Goal: Task Accomplishment & Management: Use online tool/utility

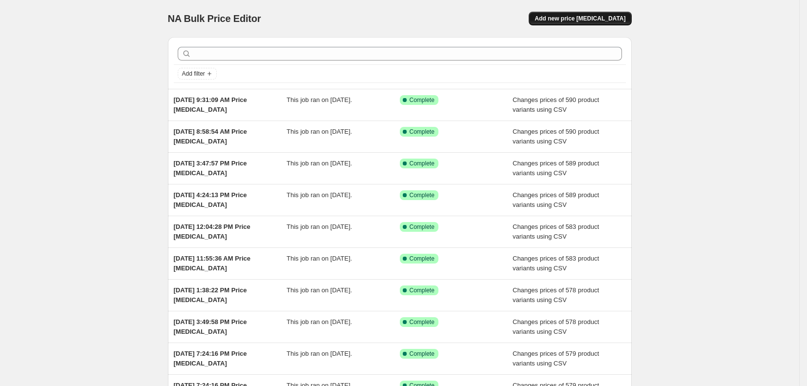
click at [580, 17] on span "Add new price [MEDICAL_DATA]" at bounding box center [580, 19] width 91 height 8
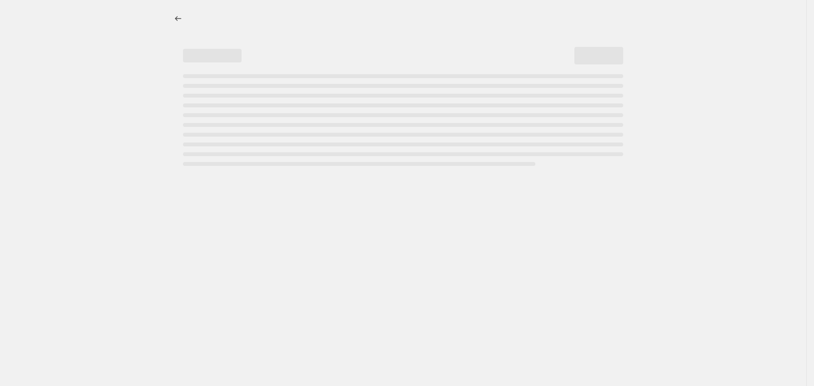
select select "percentage"
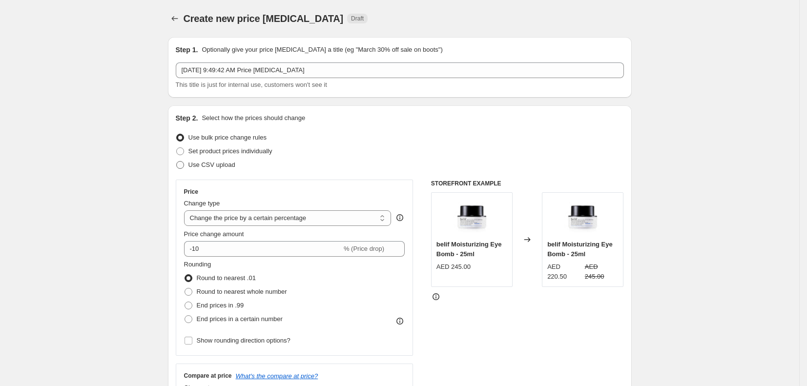
click at [223, 165] on span "Use CSV upload" at bounding box center [211, 164] width 47 height 7
click at [177, 162] on input "Use CSV upload" at bounding box center [176, 161] width 0 height 0
radio input "true"
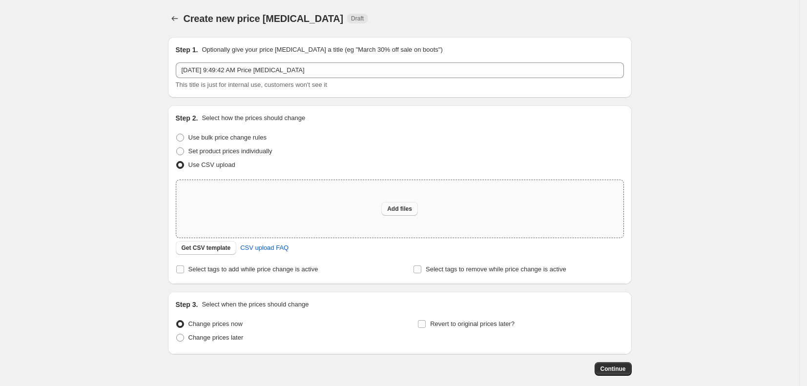
click at [405, 209] on span "Add files" at bounding box center [399, 209] width 25 height 8
click at [202, 251] on span "Get CSV template" at bounding box center [206, 248] width 49 height 8
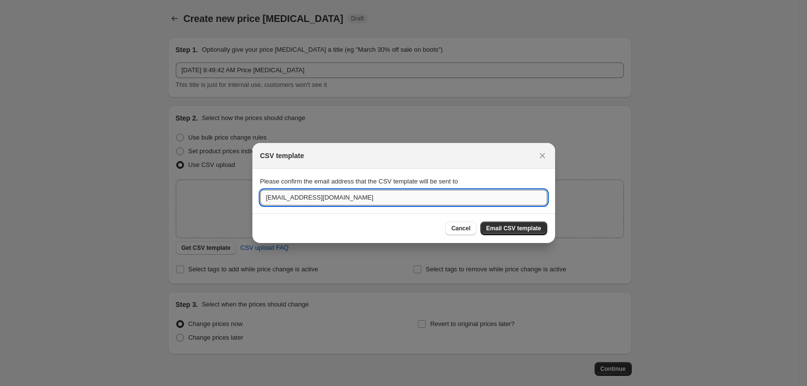
click at [390, 197] on input "[EMAIL_ADDRESS][DOMAIN_NAME]" at bounding box center [403, 198] width 287 height 16
type input "kamilia.chabni@biasretail.com"
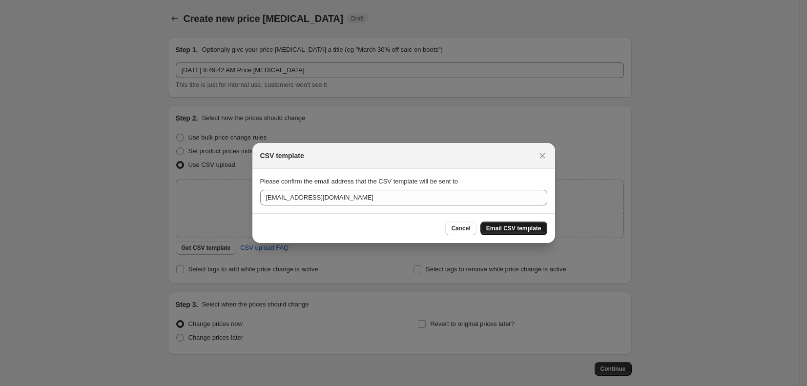
click at [534, 229] on span "Email CSV template" at bounding box center [513, 229] width 55 height 8
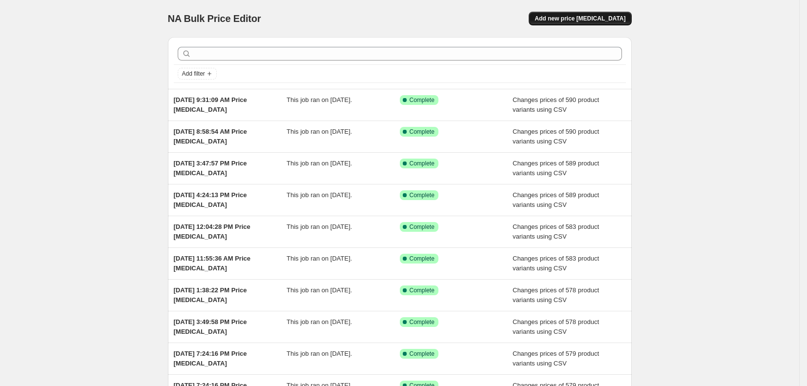
click at [597, 22] on button "Add new price [MEDICAL_DATA]" at bounding box center [580, 19] width 103 height 14
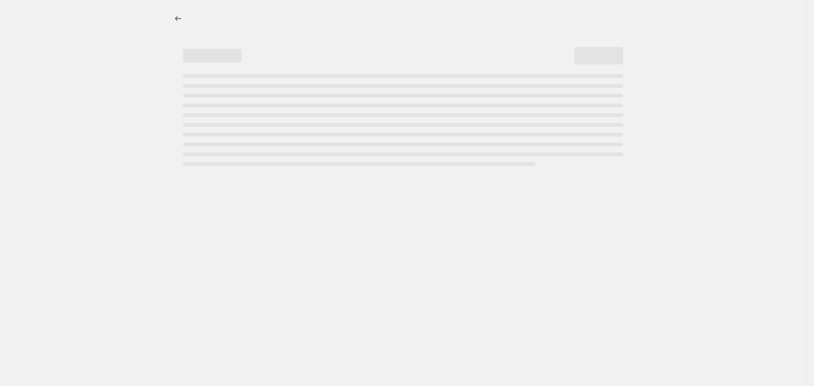
select select "percentage"
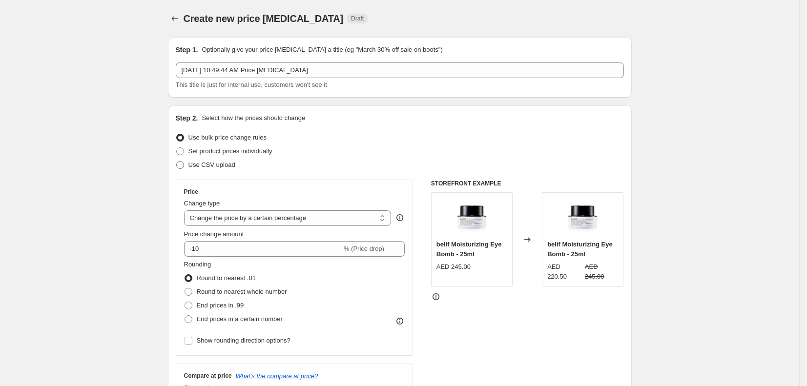
click at [219, 166] on span "Use CSV upload" at bounding box center [211, 164] width 47 height 7
click at [177, 162] on input "Use CSV upload" at bounding box center [176, 161] width 0 height 0
radio input "true"
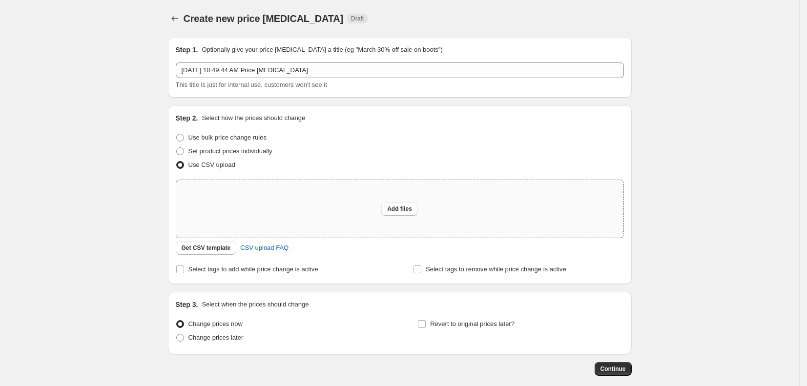
click at [286, 197] on div "Add files" at bounding box center [399, 209] width 447 height 58
type input "C:\fakepath\1. price change - [DATE].csv"
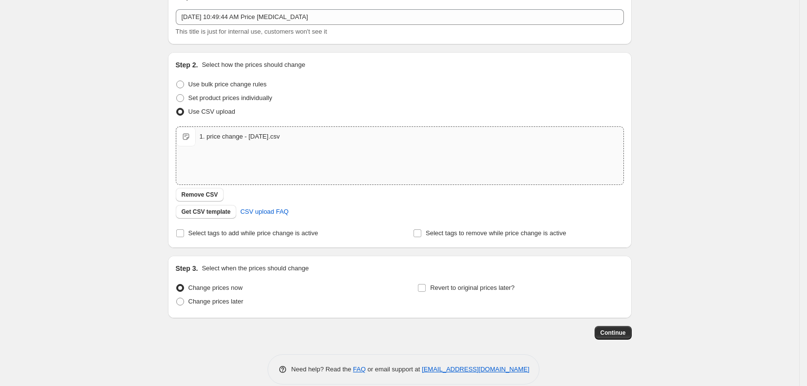
scroll to position [66, 0]
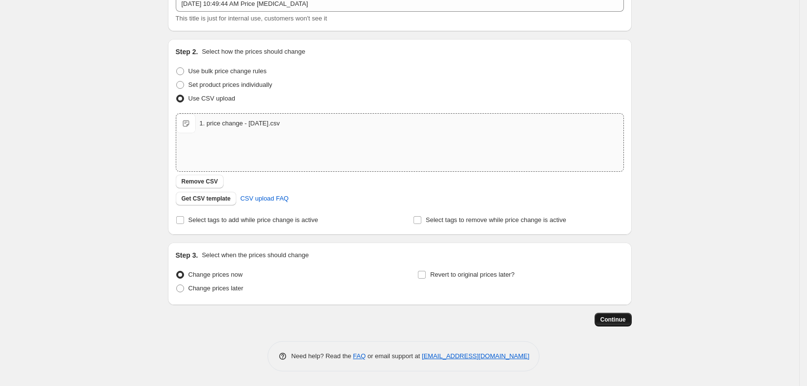
click at [625, 319] on span "Continue" at bounding box center [612, 320] width 25 height 8
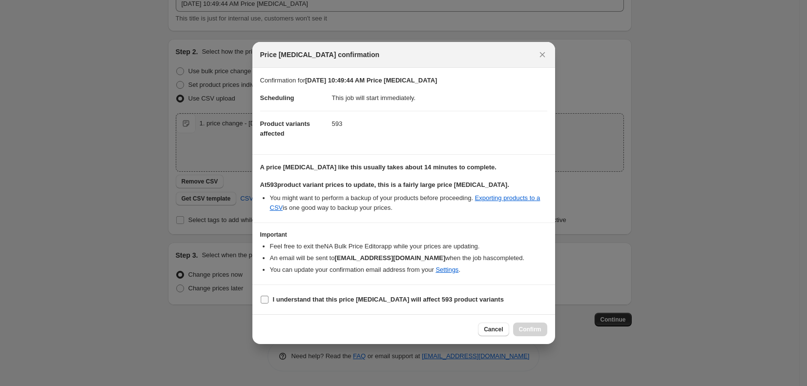
click at [268, 301] on input "I understand that this price [MEDICAL_DATA] will affect 593 product variants" at bounding box center [265, 300] width 8 height 8
checkbox input "true"
drag, startPoint x: 536, startPoint y: 334, endPoint x: 540, endPoint y: 327, distance: 8.5
click at [536, 334] on button "Confirm" at bounding box center [530, 330] width 34 height 14
